Goal: Information Seeking & Learning: Learn about a topic

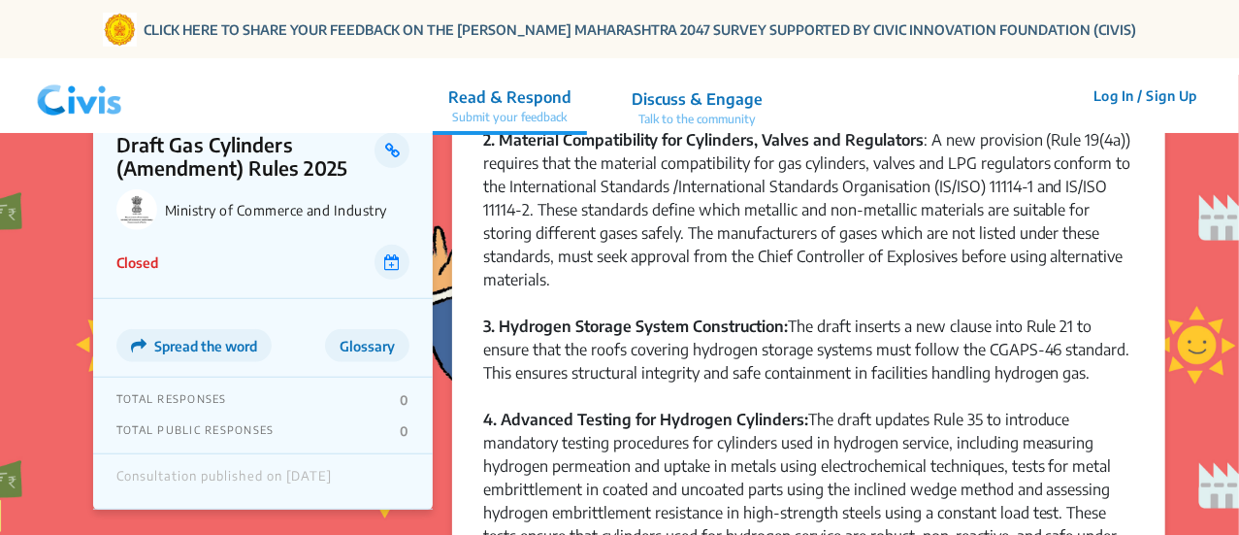
scroll to position [578, 0]
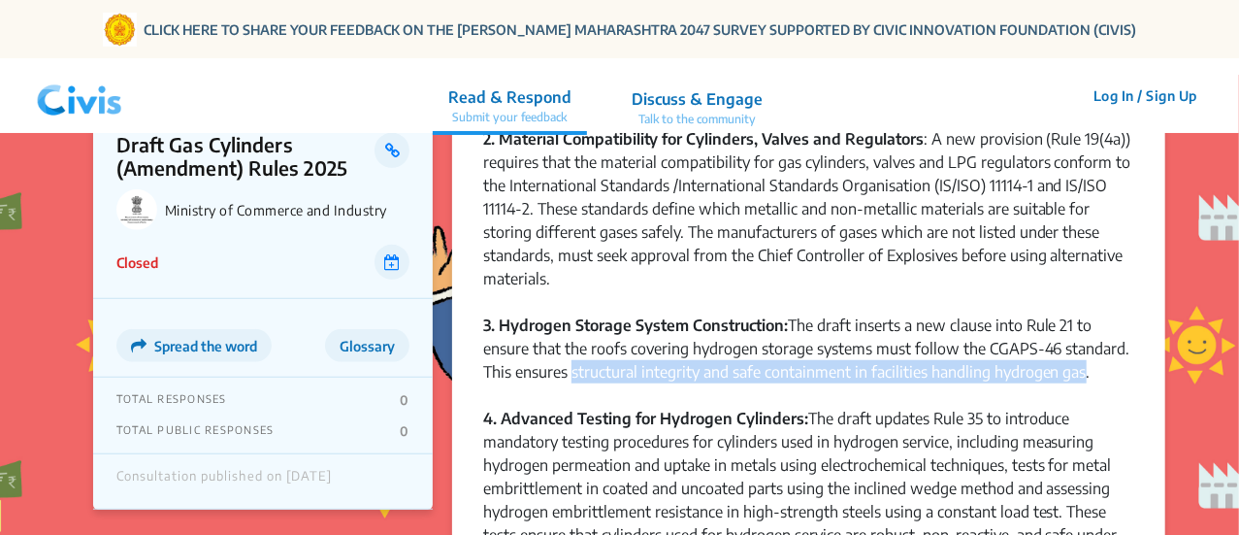
drag, startPoint x: 571, startPoint y: 376, endPoint x: 1083, endPoint y: 380, distance: 512.5
click at [1083, 380] on div "3. Hydrogen Storage System Construction: The draft inserts a new clause into Ru…" at bounding box center [808, 360] width 651 height 93
copy div "structural integrity and safe containment in facilities handling hydrogen gas"
